Goal: Check status

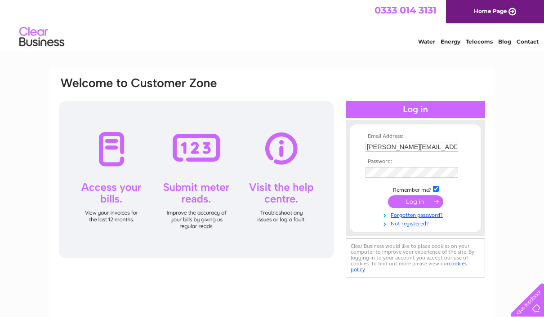
type input "David@loutit.net"
click at [415, 204] on input "submit" at bounding box center [415, 202] width 55 height 13
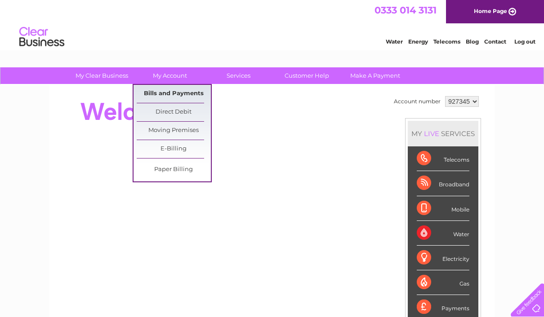
click at [173, 92] on link "Bills and Payments" at bounding box center [174, 94] width 74 height 18
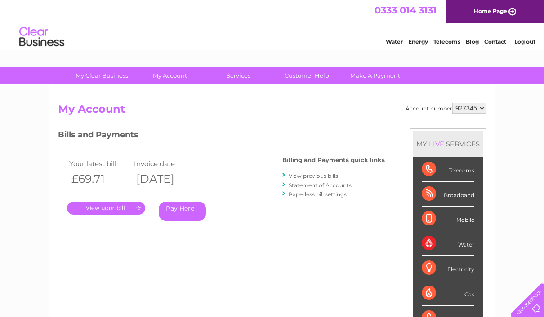
click at [114, 206] on link "." at bounding box center [106, 208] width 78 height 13
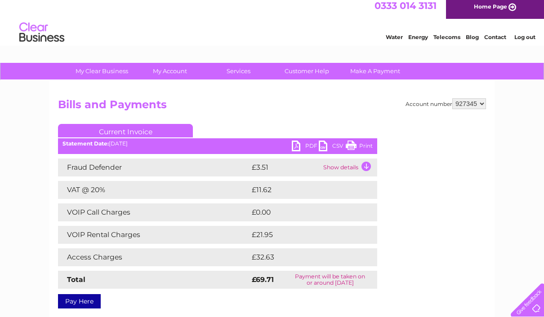
scroll to position [17, 0]
